Goal: Transaction & Acquisition: Book appointment/travel/reservation

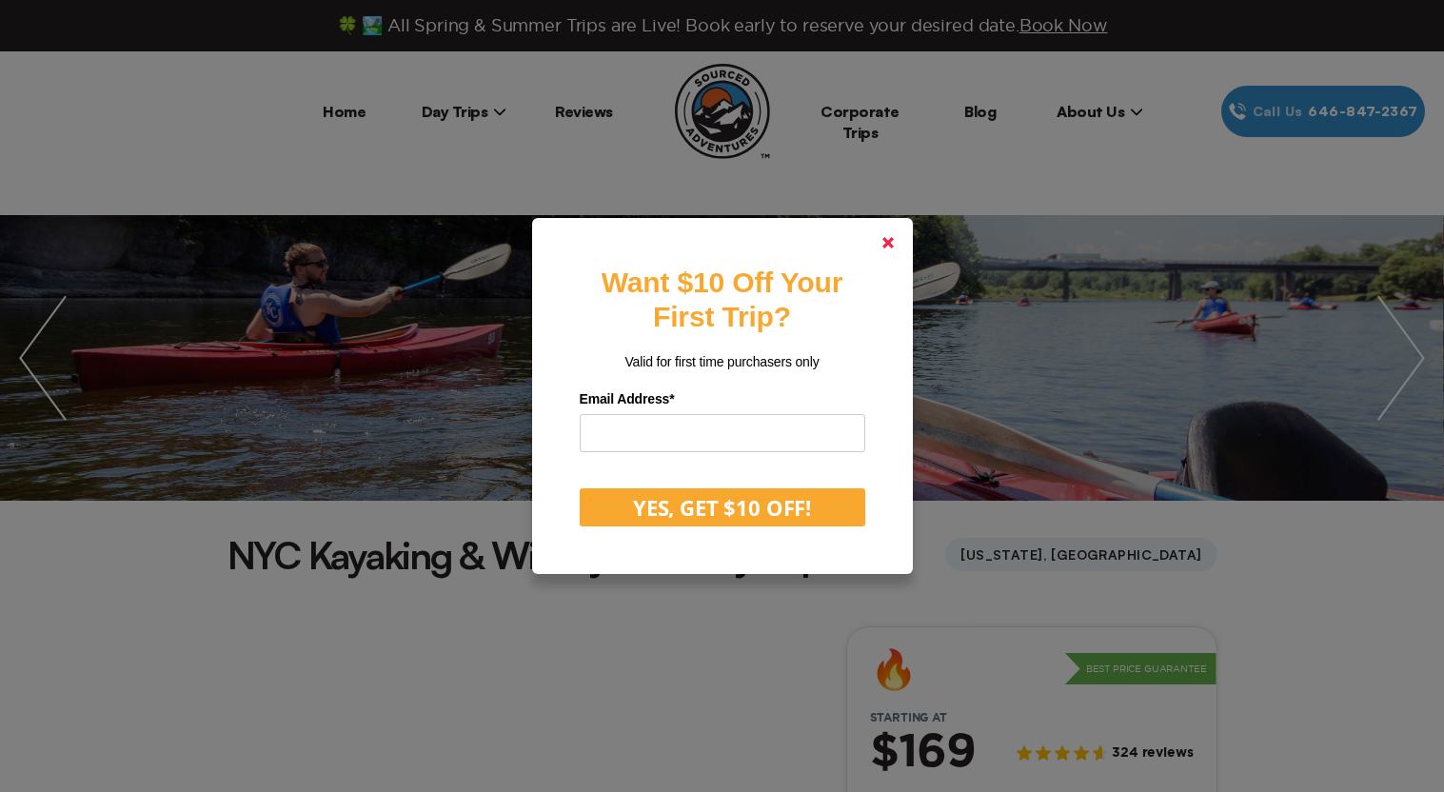
click at [893, 238] on icon at bounding box center [887, 242] width 11 height 11
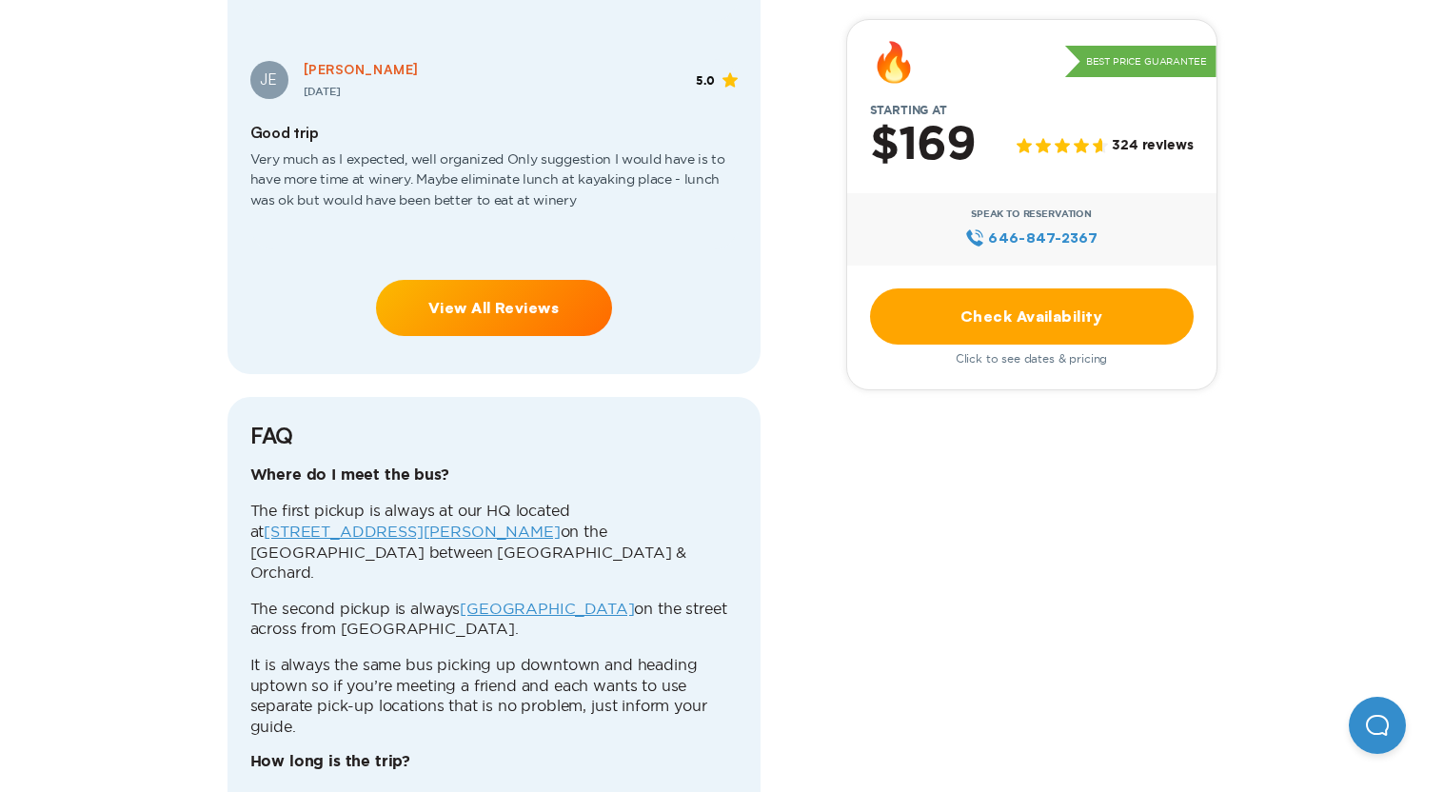
scroll to position [4950, 0]
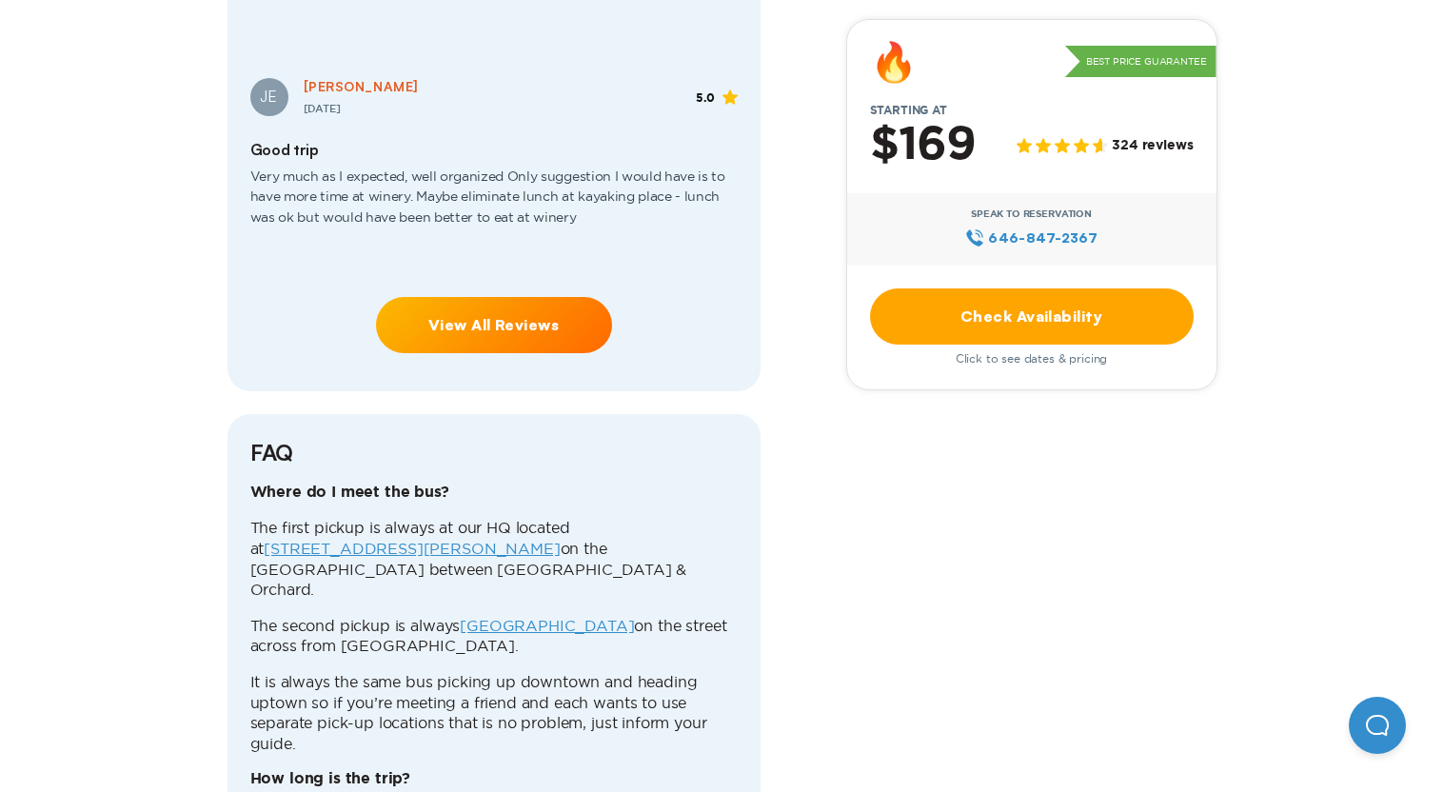
click at [464, 297] on link "View All Reviews" at bounding box center [494, 325] width 236 height 56
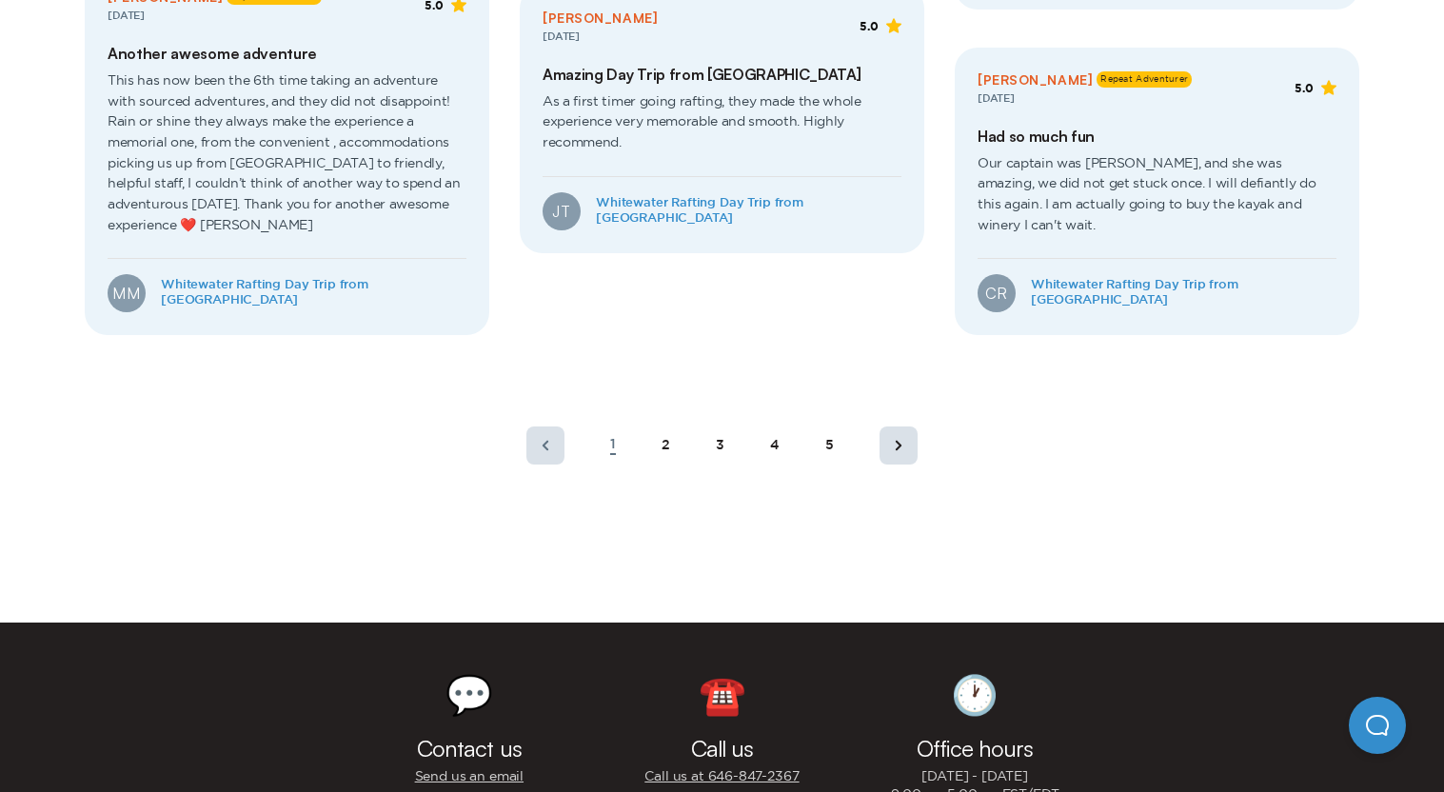
scroll to position [1047, 0]
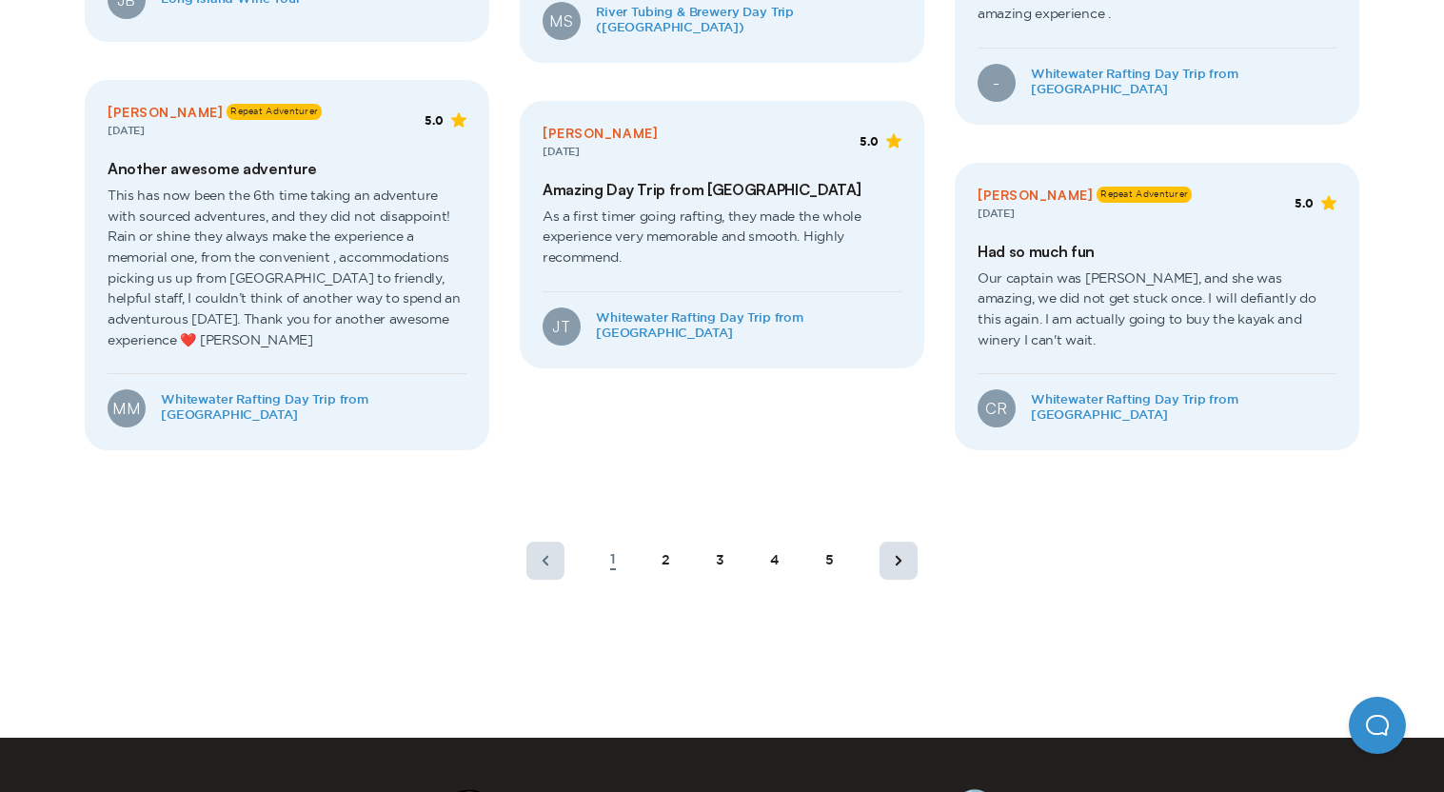
click at [658, 555] on div "1 2 3 4 5" at bounding box center [722, 560] width 436 height 69
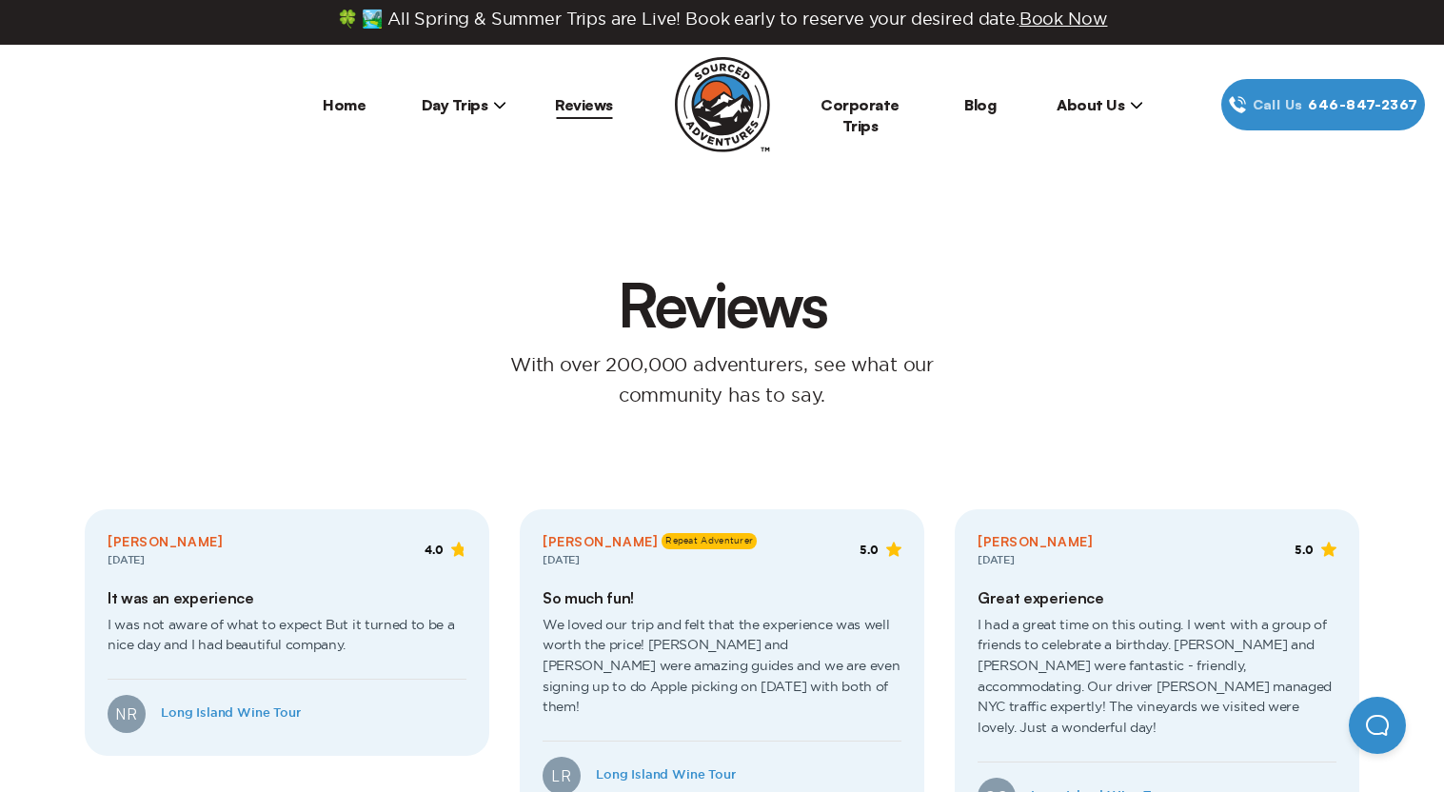
scroll to position [0, 0]
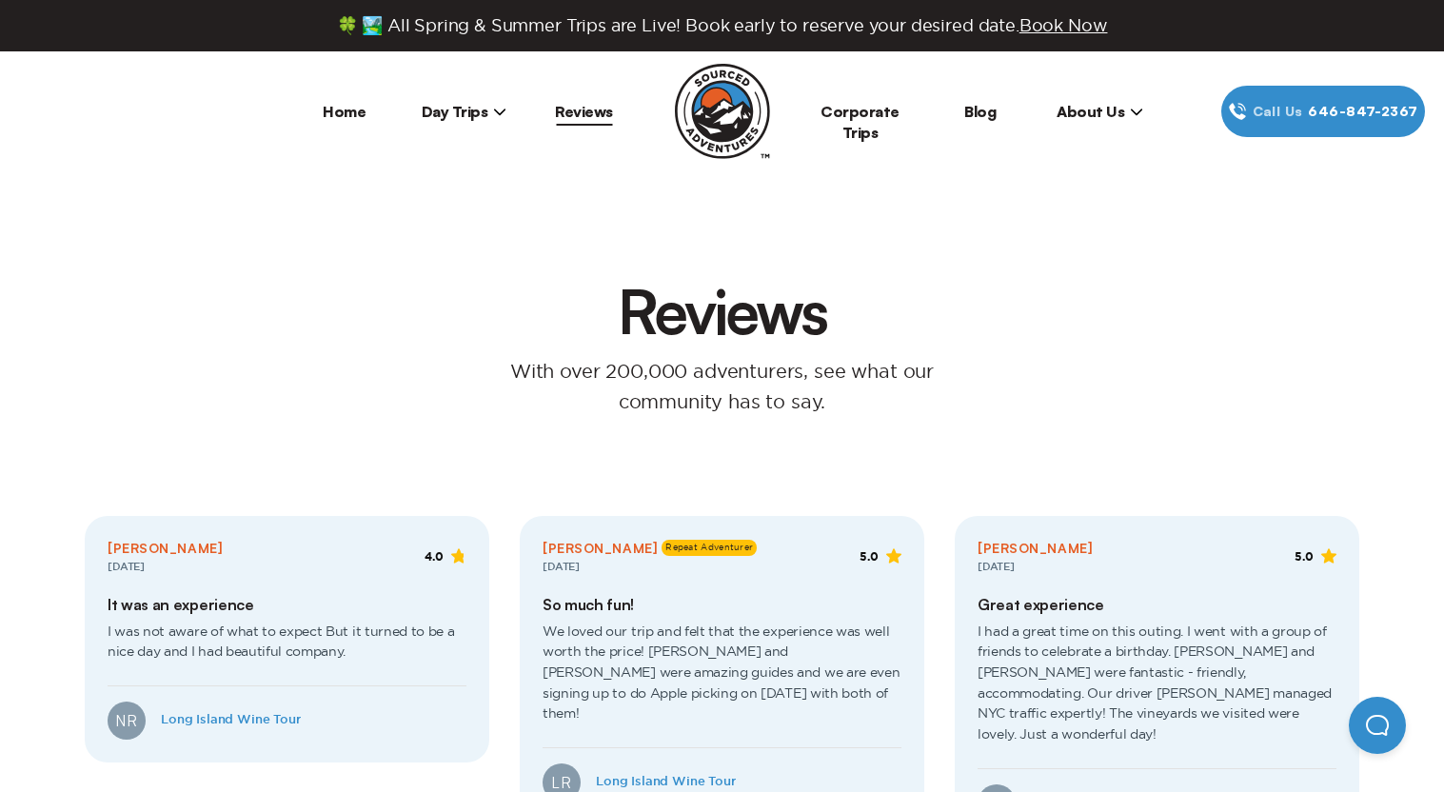
click at [465, 118] on span "Day Trips" at bounding box center [465, 111] width 86 height 19
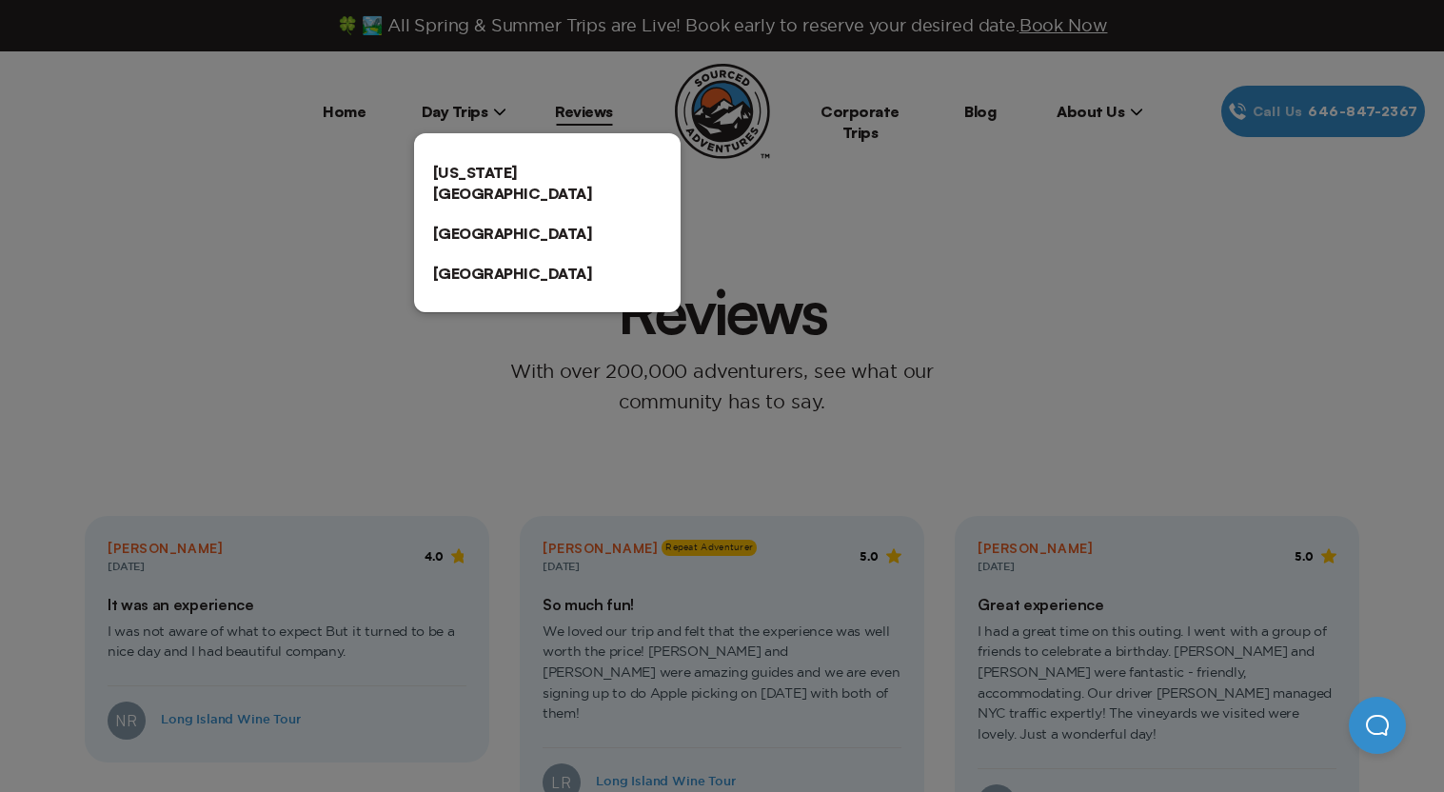
click at [471, 164] on link "[US_STATE][GEOGRAPHIC_DATA]" at bounding box center [547, 182] width 267 height 61
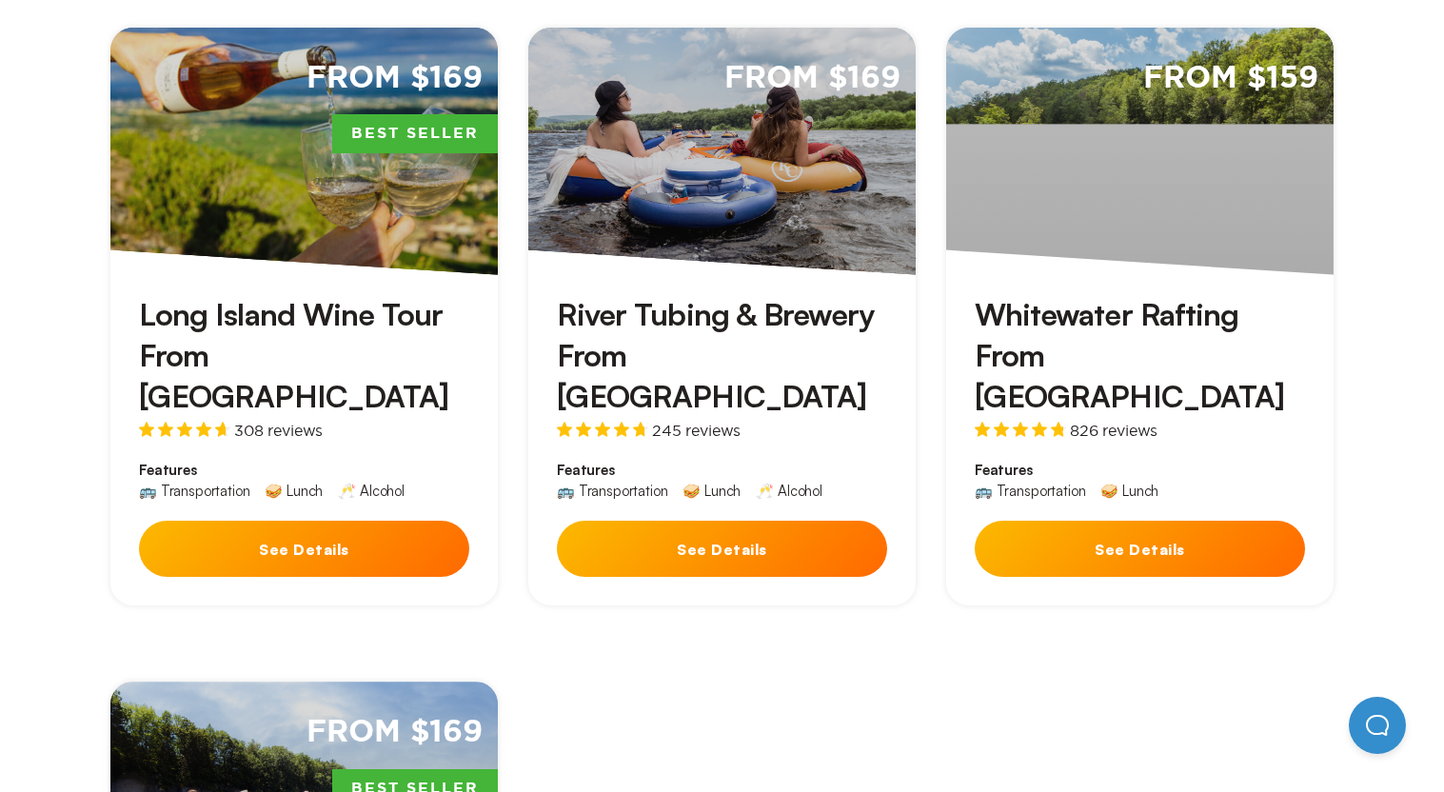
scroll to position [666, 0]
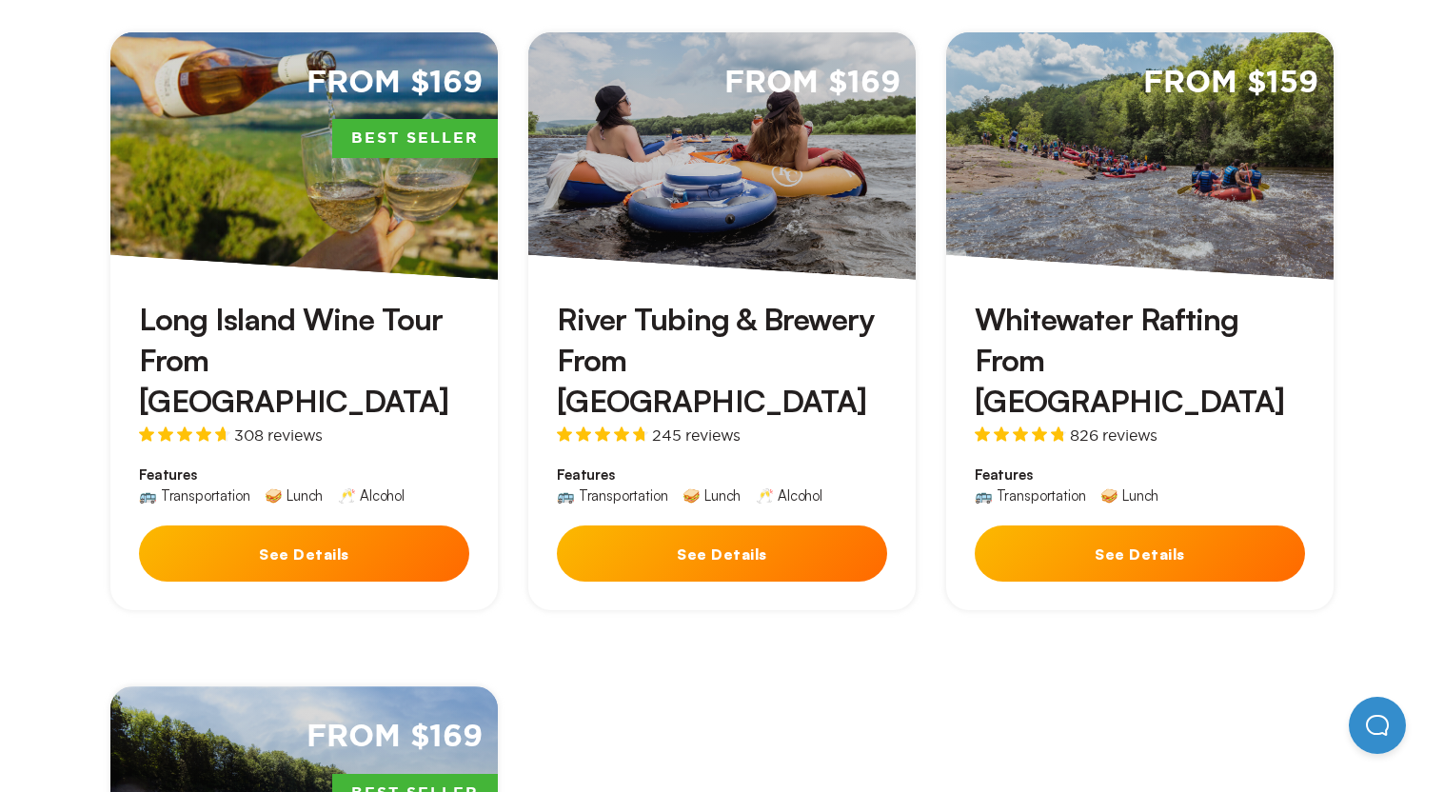
click at [314, 525] on button "See Details" at bounding box center [304, 553] width 330 height 56
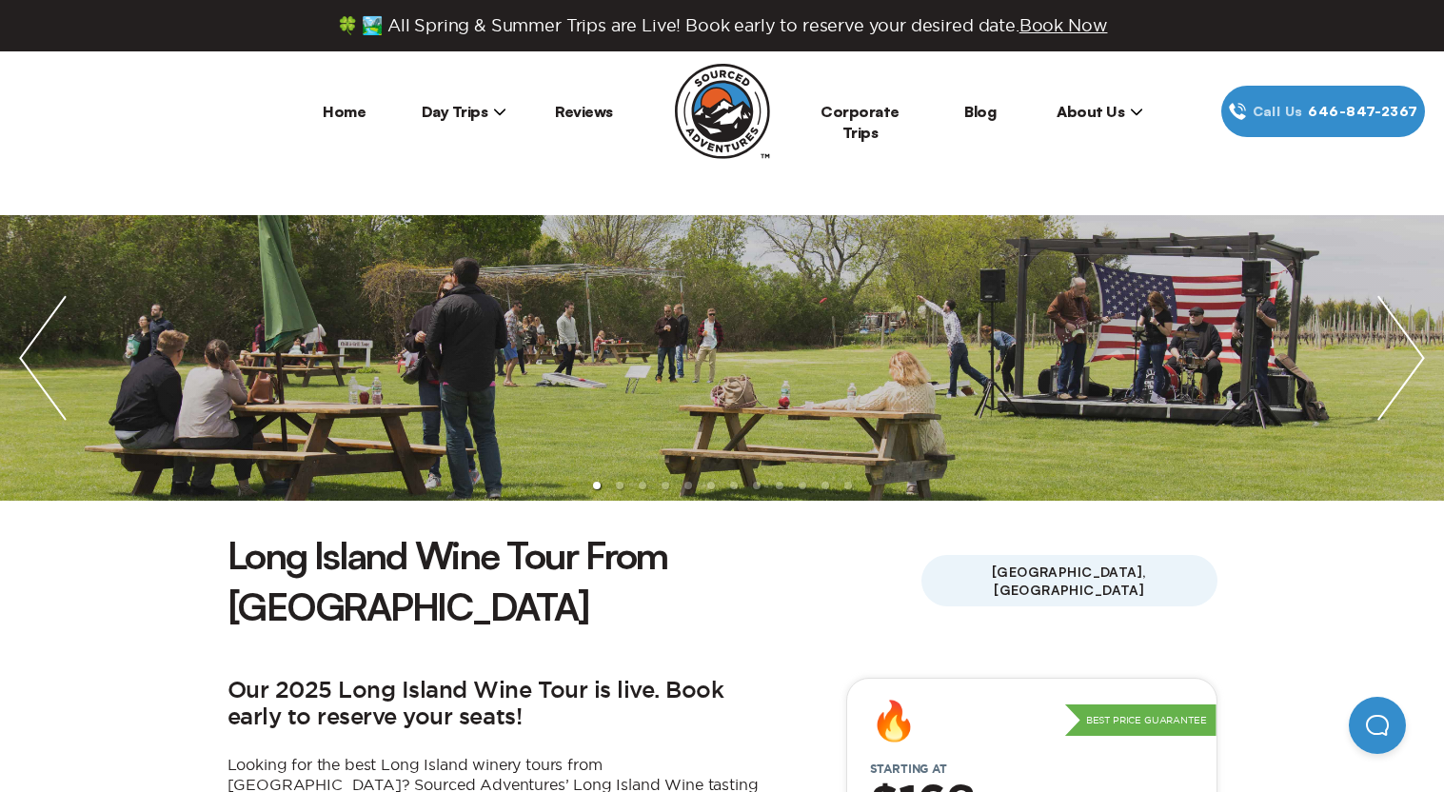
click at [1413, 366] on img "next slide / item" at bounding box center [1401, 358] width 86 height 286
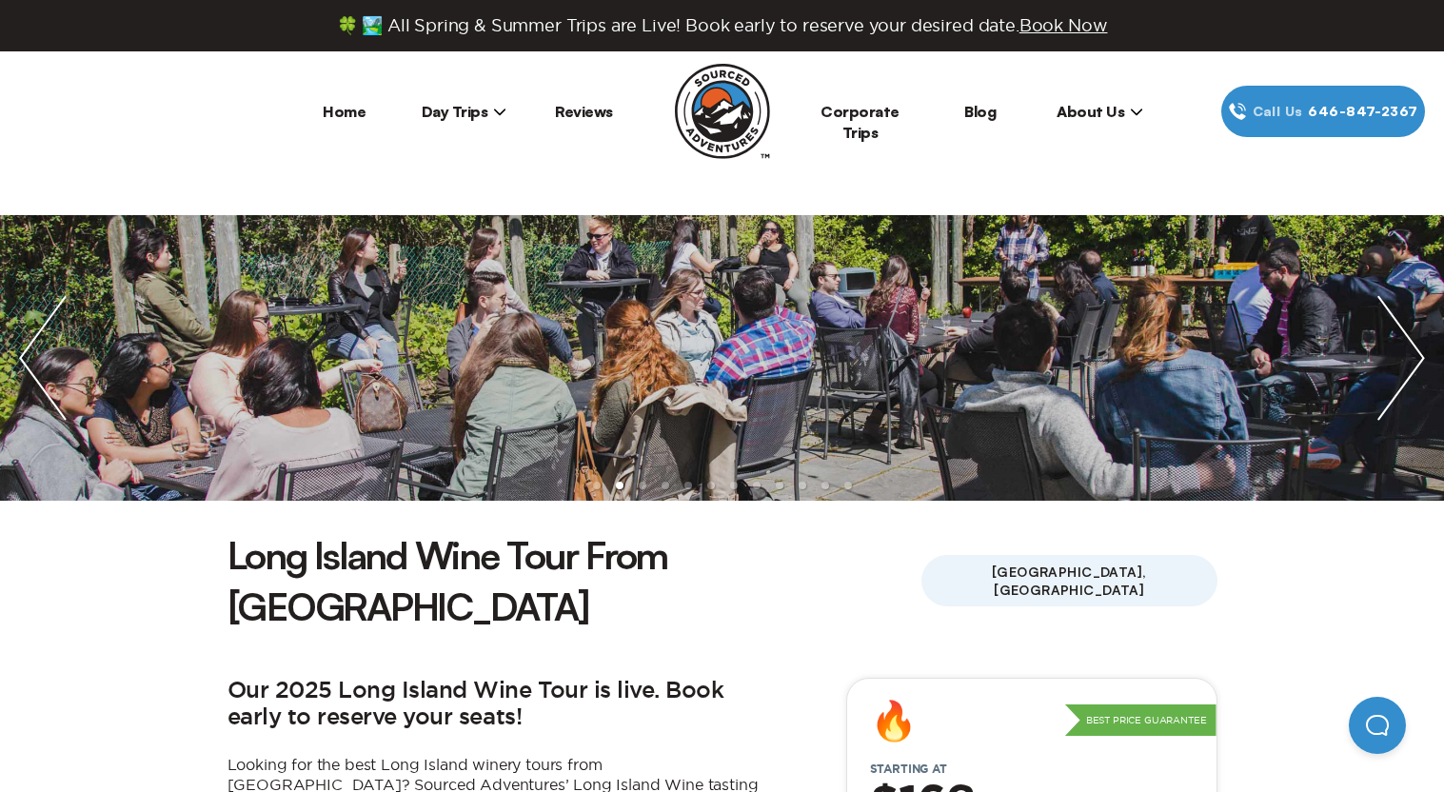
click at [1407, 357] on img "next slide / item" at bounding box center [1401, 358] width 86 height 286
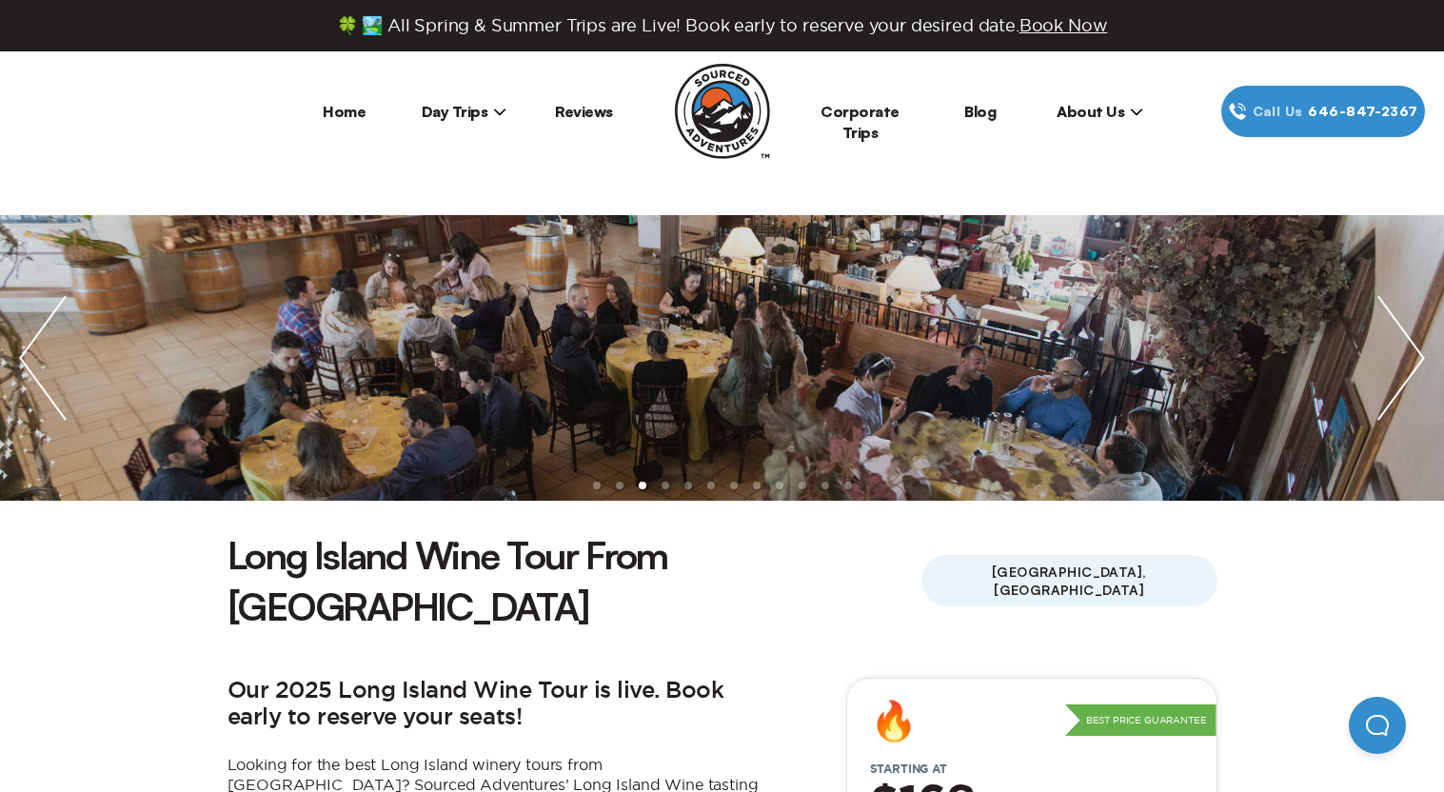
click at [1407, 357] on img "next slide / item" at bounding box center [1401, 358] width 86 height 286
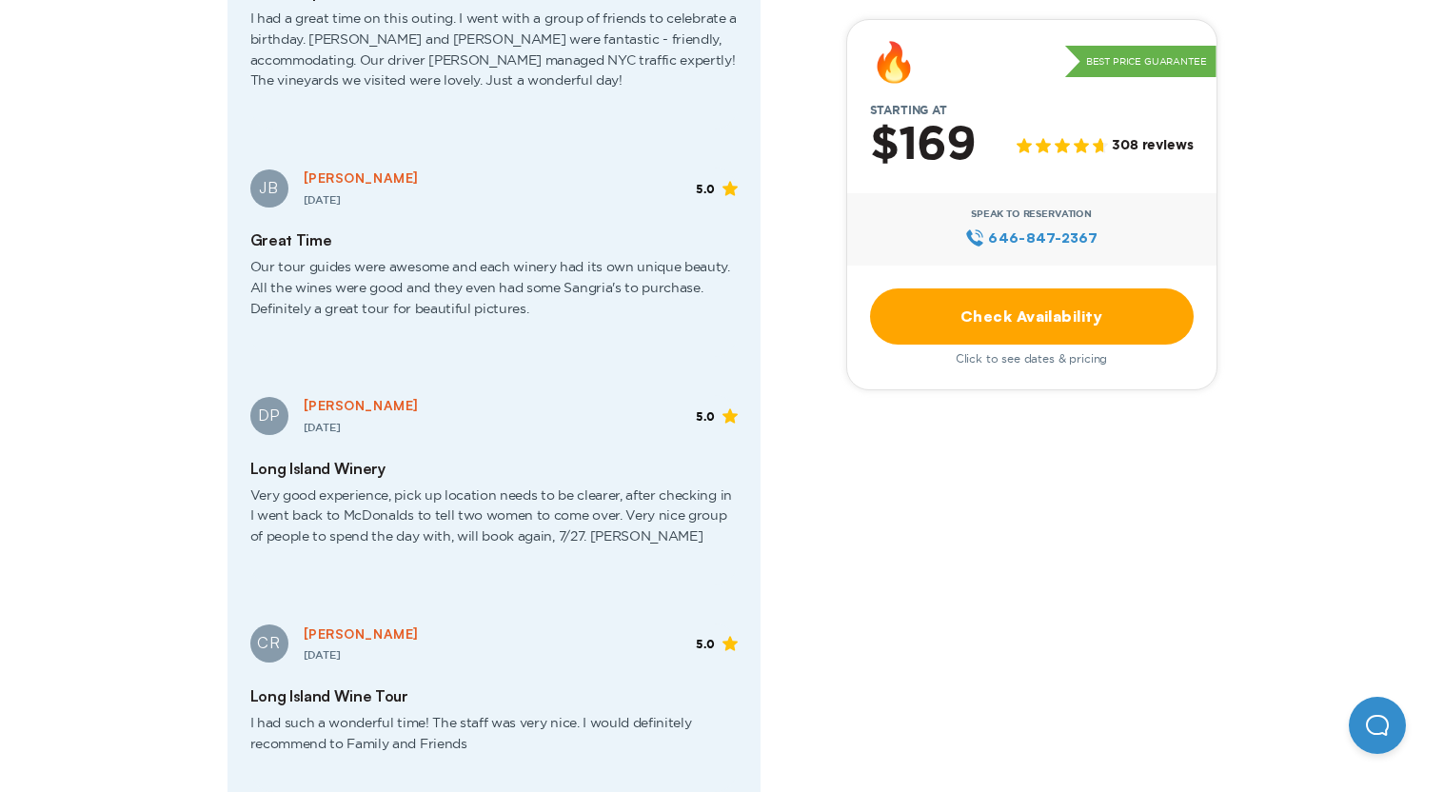
scroll to position [3141, 0]
